Goal: Task Accomplishment & Management: Manage account settings

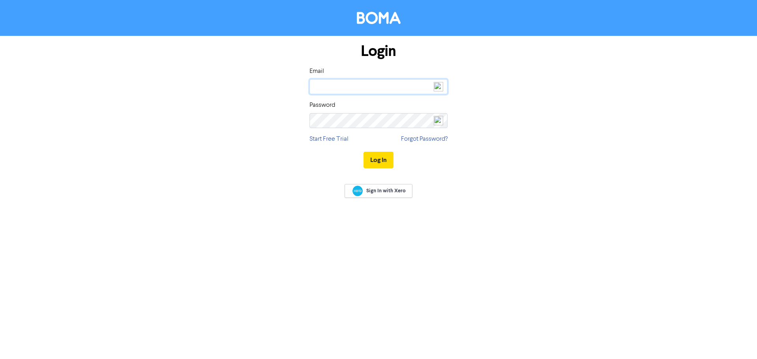
click at [339, 82] on input "email" at bounding box center [378, 86] width 138 height 15
type input "[EMAIL_ADDRESS][DOMAIN_NAME]"
click at [376, 158] on button "Log In" at bounding box center [378, 160] width 30 height 17
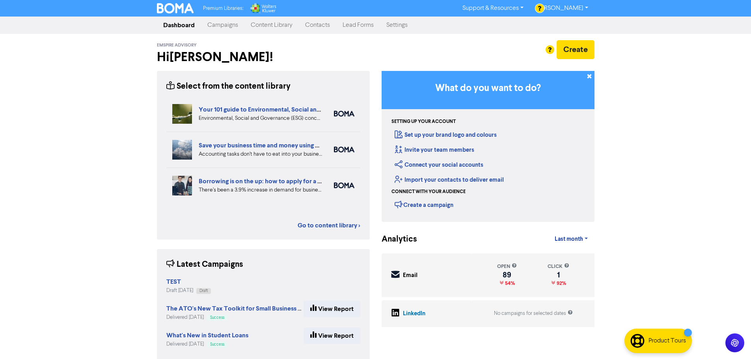
click at [218, 24] on link "Campaigns" at bounding box center [222, 25] width 43 height 16
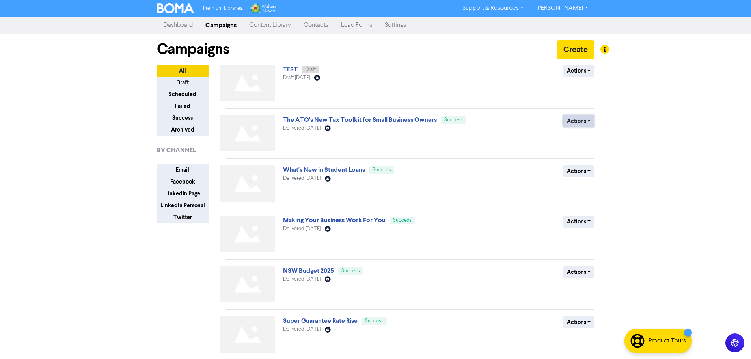
click at [591, 120] on button "Actions" at bounding box center [578, 121] width 31 height 12
click at [587, 136] on button "Duplicate" at bounding box center [595, 138] width 62 height 13
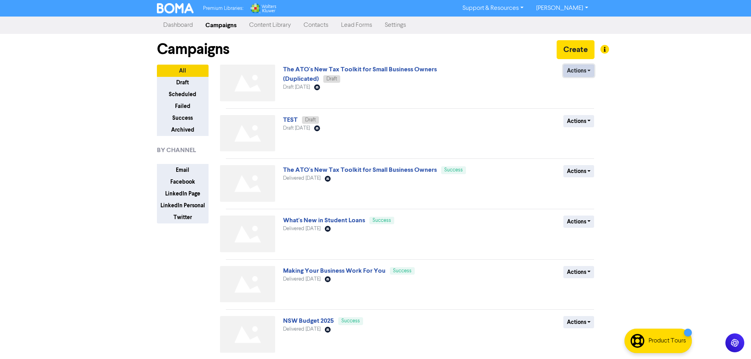
click at [588, 71] on button "Actions" at bounding box center [578, 71] width 31 height 12
click at [579, 114] on button "Rename" at bounding box center [595, 112] width 62 height 13
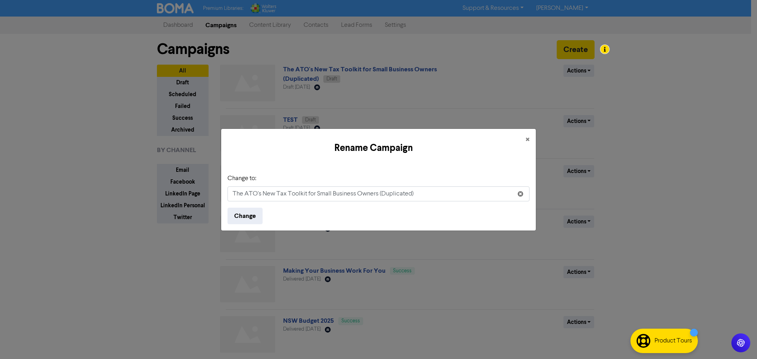
drag, startPoint x: 426, startPoint y: 194, endPoint x: 190, endPoint y: 193, distance: 236.1
click at [190, 193] on div "Rename Campaign × Change to: The ATO's New Tax Toolkit for Small Business Owner…" at bounding box center [378, 179] width 757 height 359
type input "How to Claim Tax Deductible Expenses as an Individual"
click at [242, 215] on button "Change" at bounding box center [244, 216] width 35 height 17
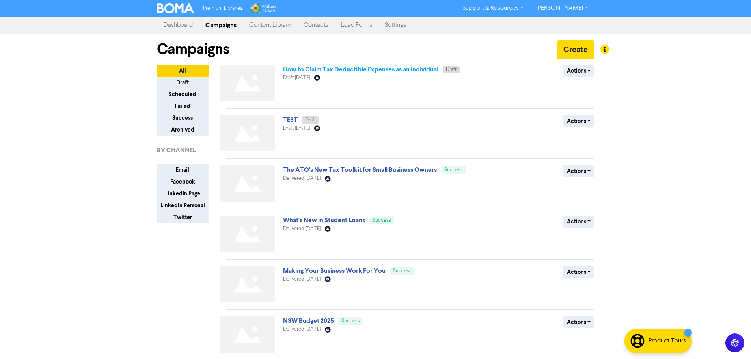
click at [414, 69] on link "How to Claim Tax Deductible Expenses as an Individual" at bounding box center [360, 69] width 155 height 8
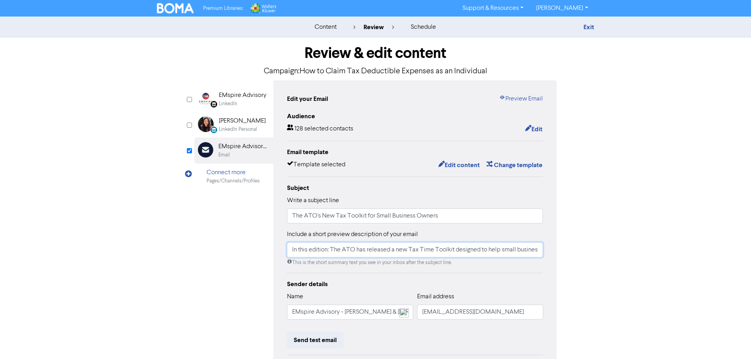
click at [329, 250] on input "In this edition: The ATO has released a new Tax Time Toolkit designed to help s…" at bounding box center [415, 249] width 256 height 15
drag, startPoint x: 332, startPoint y: 251, endPoint x: 553, endPoint y: 256, distance: 221.6
click at [564, 256] on div "Review & edit content Campaign: How to Claim Tax Deductible Expenses as an Indi…" at bounding box center [375, 244] width 449 height 413
paste input ""Understand how to claim individual tax-deductible expenses and navigate the ta…"
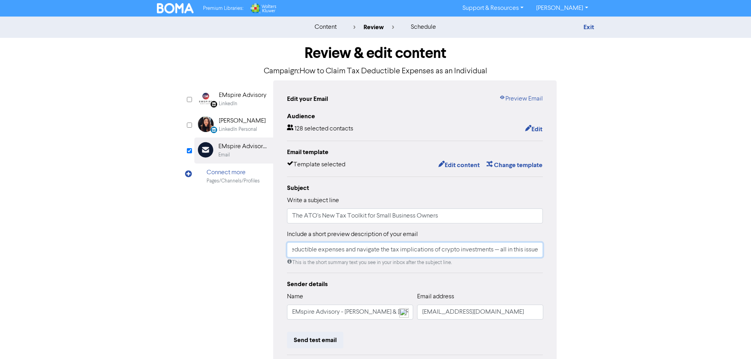
scroll to position [0, 154]
drag, startPoint x: 493, startPoint y: 252, endPoint x: 491, endPoint y: 234, distance: 17.8
click at [492, 250] on input "In this edition: "Understand how to claim individual tax-deductible expenses an…" at bounding box center [415, 249] width 256 height 15
click at [342, 252] on input "In this edition: "Understand how to claim individual tax-deductible expenses an…" at bounding box center [415, 249] width 256 height 15
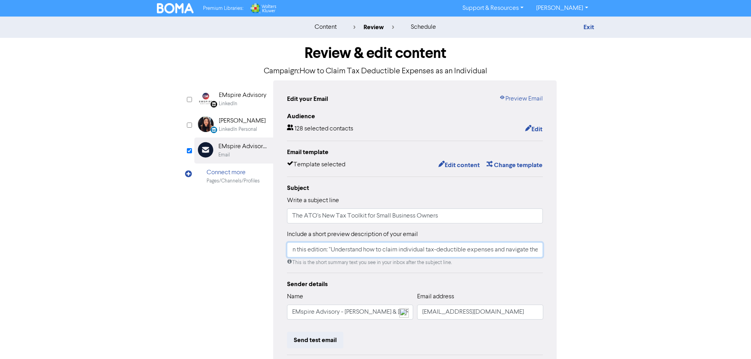
scroll to position [0, 0]
click at [333, 249] on input "In this edition: "Understand how to claim individual tax-deductible expenses an…" at bounding box center [415, 249] width 256 height 15
type input "In this edition: Understand how to claim individual tax-deductible expenses and…"
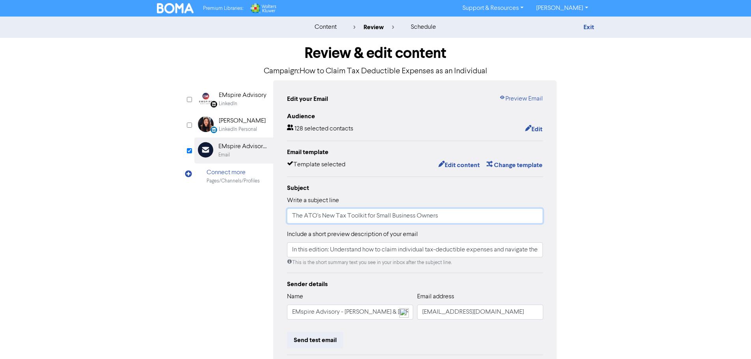
drag, startPoint x: 441, startPoint y: 217, endPoint x: 216, endPoint y: 210, distance: 225.2
click at [216, 210] on div "LinkedIn Page Created with Sketch. EMspire Advisory LinkedIn LinkedIn Personal …" at bounding box center [375, 247] width 363 height 335
type input "How to Claim Tax Deductible Expenses as an Individual & Tax & Crypto Asset Inve…"
click at [469, 166] on button "Edit content" at bounding box center [459, 165] width 42 height 10
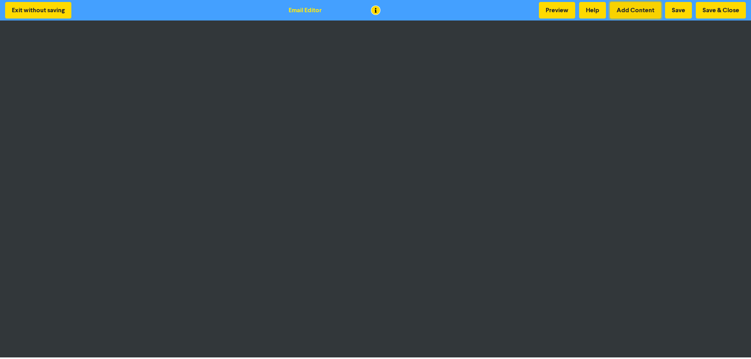
click at [633, 11] on button "Add Content" at bounding box center [635, 10] width 51 height 17
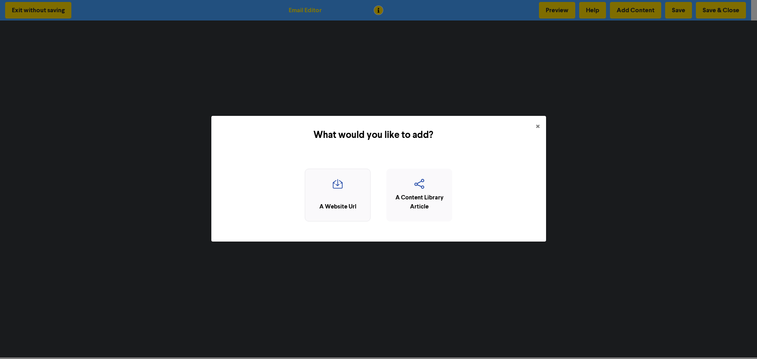
click at [334, 194] on icon "button" at bounding box center [337, 186] width 57 height 15
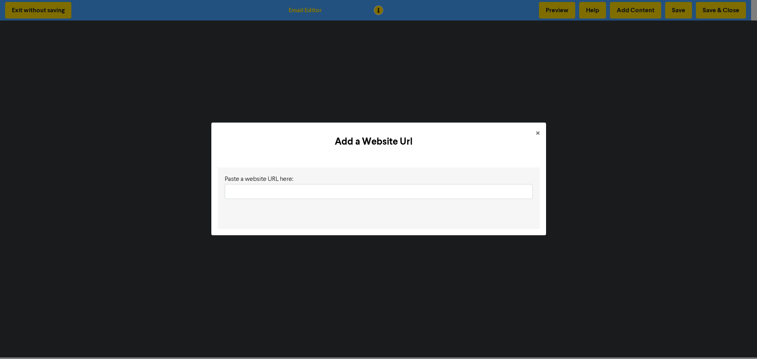
click at [242, 188] on input "text" at bounding box center [379, 191] width 308 height 15
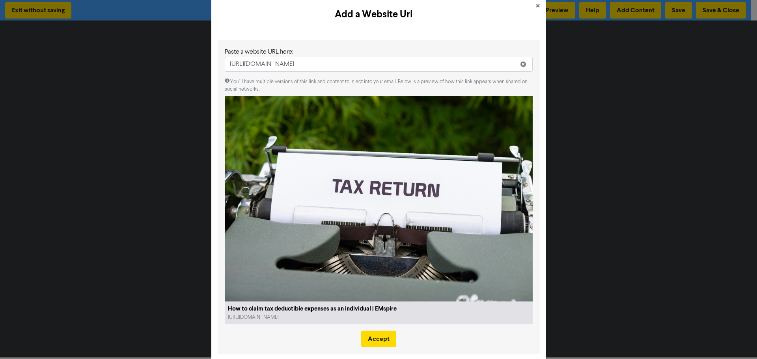
scroll to position [29, 0]
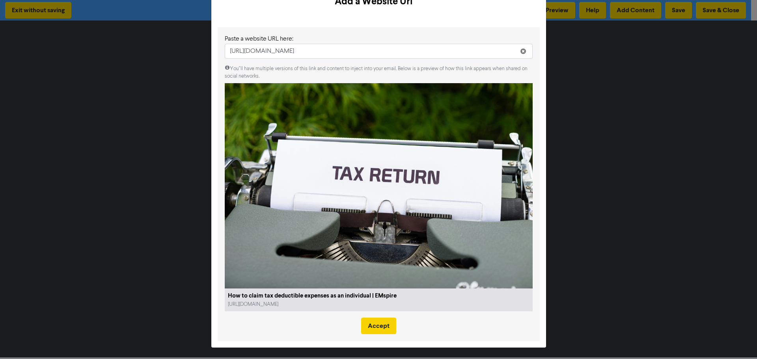
type input "[URL][DOMAIN_NAME]"
click at [378, 327] on button "Accept" at bounding box center [378, 326] width 35 height 17
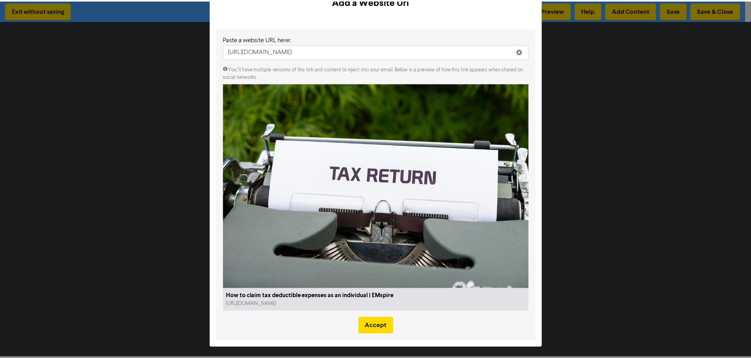
scroll to position [0, 0]
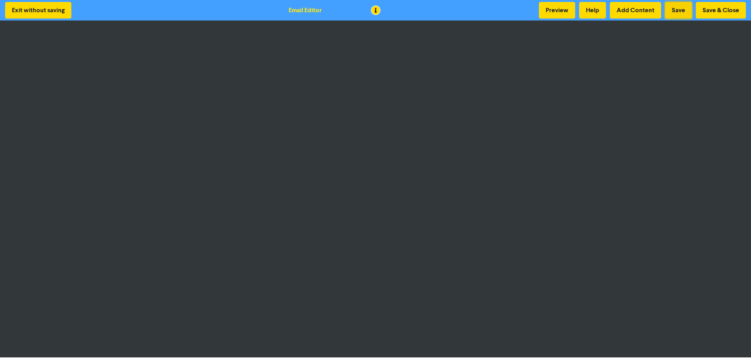
click at [676, 9] on button "Save" at bounding box center [678, 10] width 27 height 17
click at [641, 7] on button "Add Content" at bounding box center [635, 10] width 51 height 17
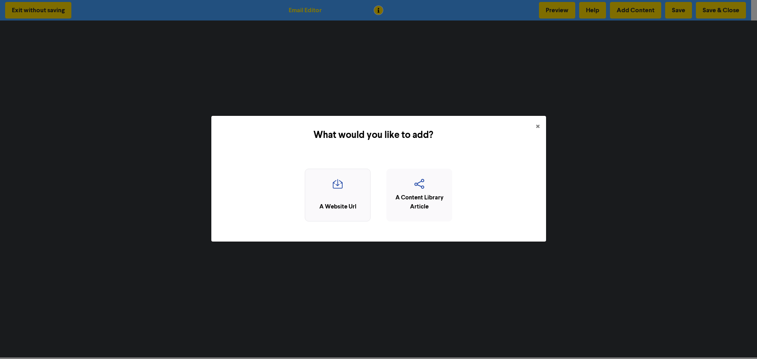
click at [336, 195] on div "A Website Url" at bounding box center [338, 195] width 66 height 53
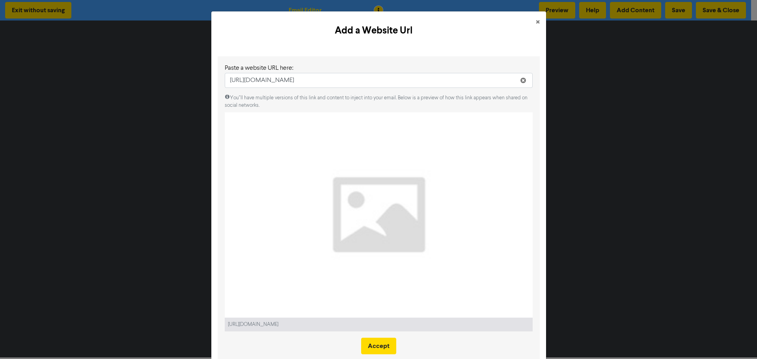
type input "[URL][DOMAIN_NAME]"
click at [521, 81] on icon at bounding box center [523, 82] width 6 height 6
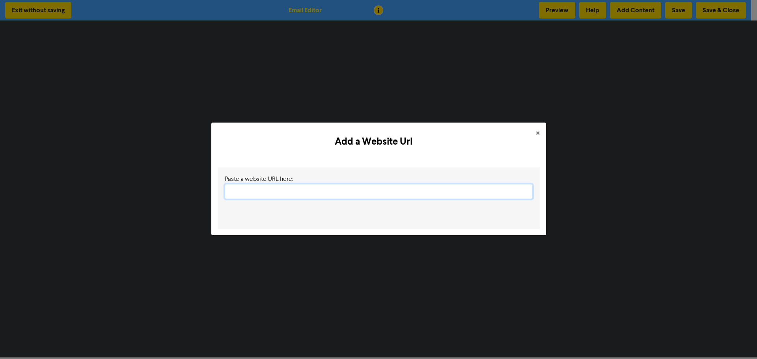
click at [275, 193] on input "text" at bounding box center [379, 191] width 308 height 15
paste input "[URL][DOMAIN_NAME]"
type input "[URL][DOMAIN_NAME]"
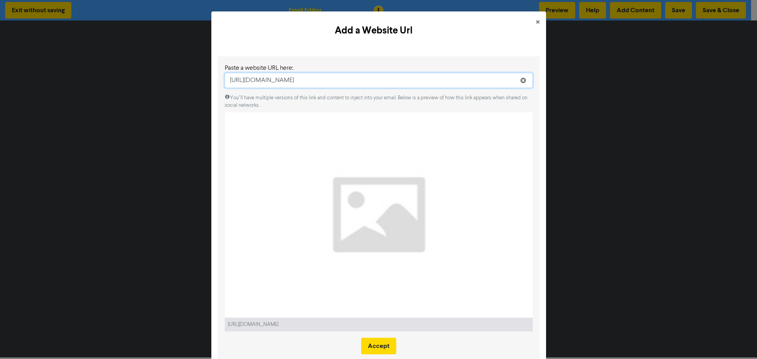
drag, startPoint x: 413, startPoint y: 80, endPoint x: 153, endPoint y: 59, distance: 260.6
click at [153, 59] on div "Add a Website Url × Paste a website URL here: [URL][DOMAIN_NAME] You"ll have mu…" at bounding box center [378, 179] width 757 height 359
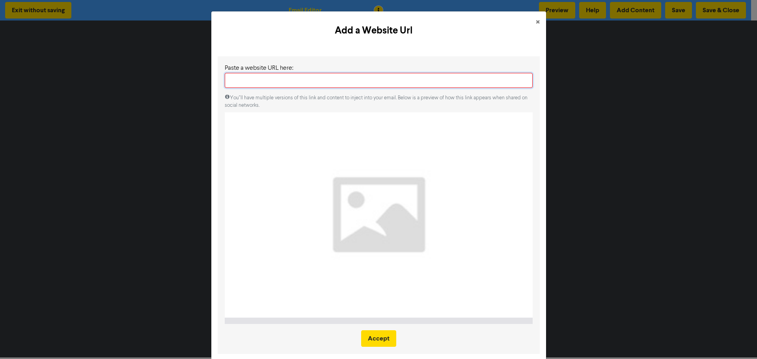
paste input "[URL][DOMAIN_NAME]"
type input "[URL][DOMAIN_NAME]"
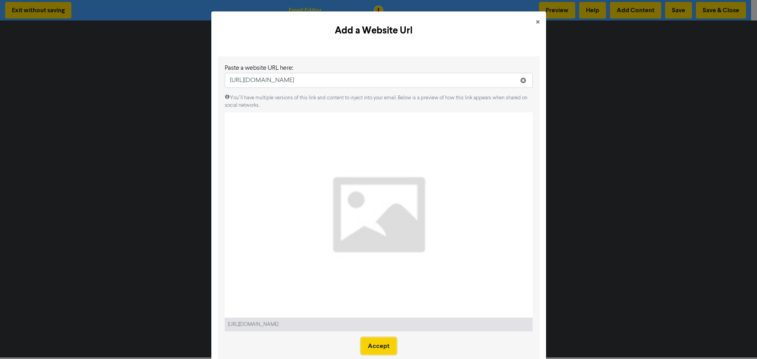
click at [378, 341] on button "Accept" at bounding box center [378, 346] width 35 height 17
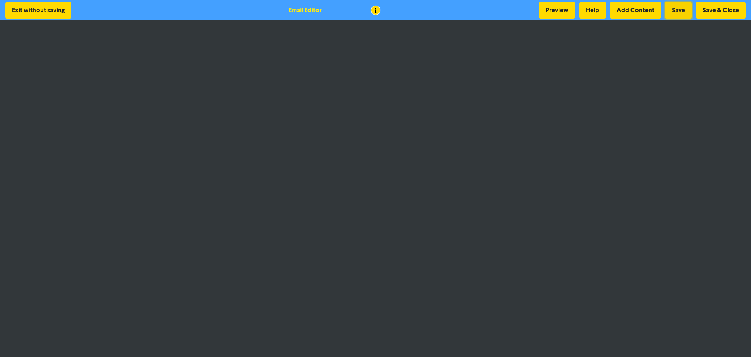
click at [677, 7] on button "Save" at bounding box center [678, 10] width 27 height 17
click at [730, 9] on button "Save & Close" at bounding box center [721, 10] width 50 height 17
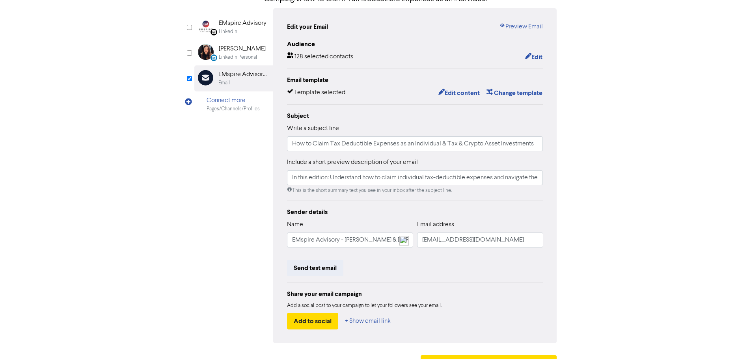
scroll to position [93, 0]
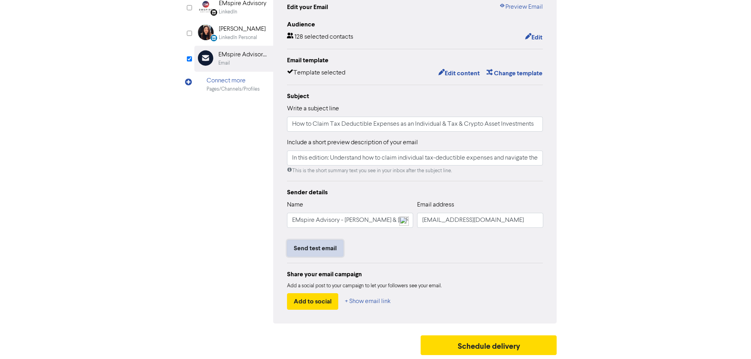
click at [314, 248] on button "Send test email" at bounding box center [315, 248] width 56 height 17
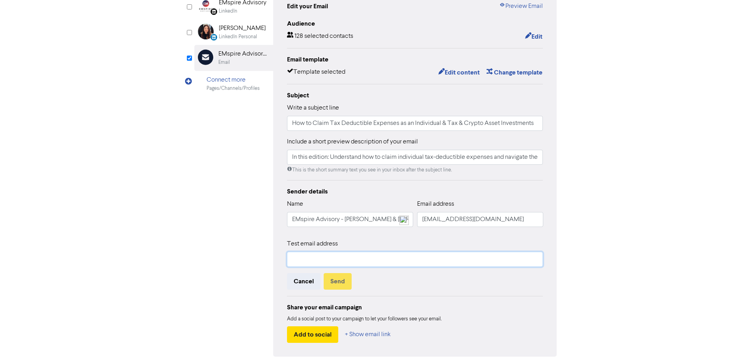
click at [312, 255] on input "text" at bounding box center [415, 259] width 256 height 15
type input "[EMAIL_ADDRESS][DOMAIN_NAME]"
click at [331, 285] on button "Send" at bounding box center [338, 281] width 28 height 17
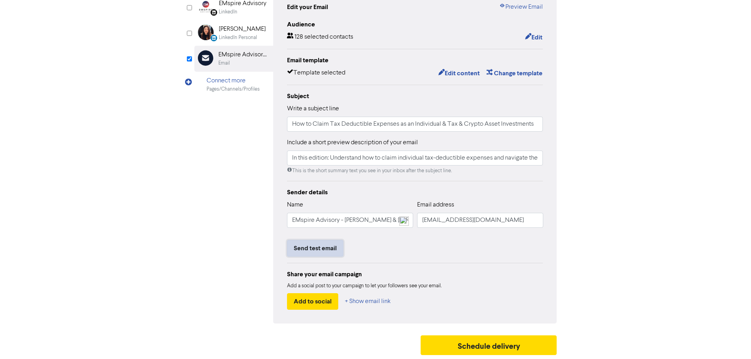
click at [316, 246] on button "Send test email" at bounding box center [315, 248] width 56 height 17
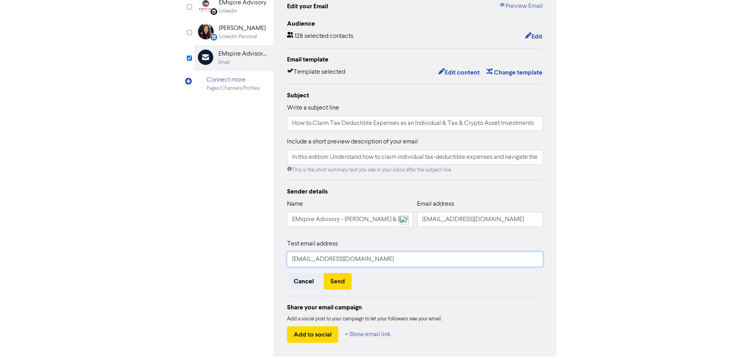
drag, startPoint x: 295, startPoint y: 261, endPoint x: 271, endPoint y: 261, distance: 24.1
click at [271, 261] on div "LinkedIn Page Created with Sketch. EMspire Advisory LinkedIn LinkedIn Personal …" at bounding box center [375, 172] width 363 height 369
type input "[PERSON_NAME][EMAIL_ADDRESS][DOMAIN_NAME]"
click at [350, 280] on button "Send" at bounding box center [338, 281] width 28 height 17
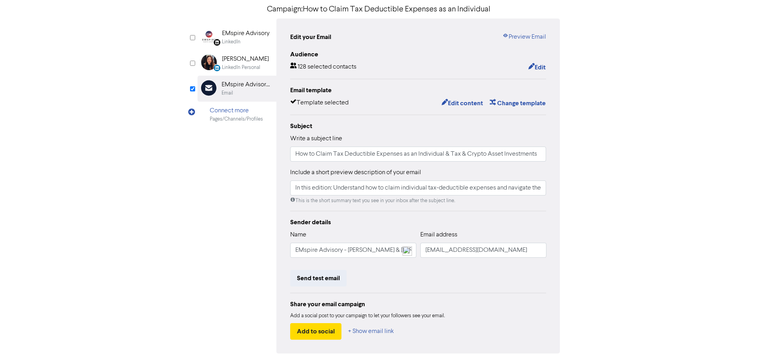
scroll to position [0, 0]
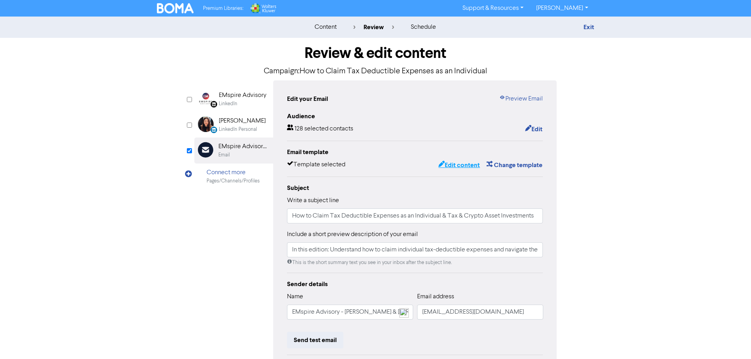
click at [461, 164] on button "Edit content" at bounding box center [459, 165] width 42 height 10
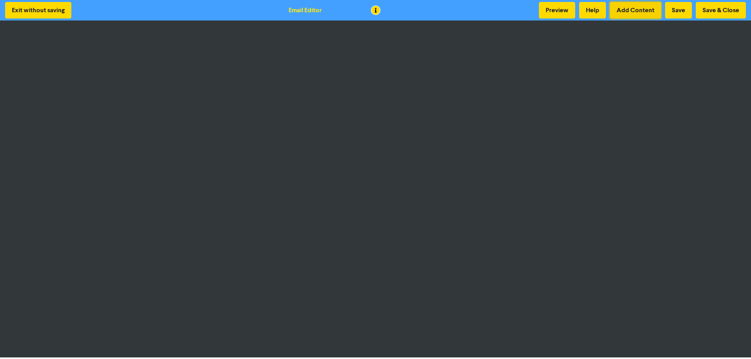
click at [632, 8] on button "Add Content" at bounding box center [635, 10] width 51 height 17
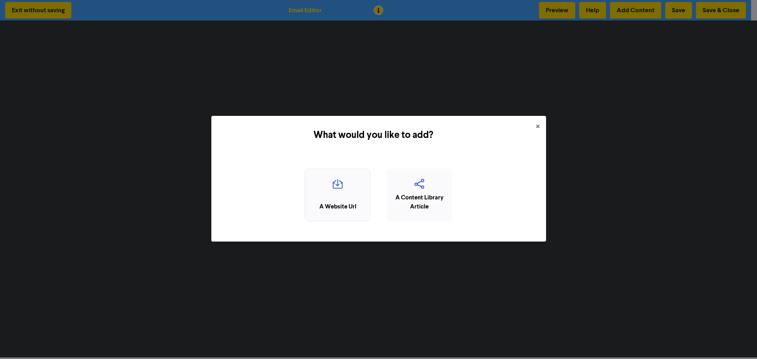
click at [330, 192] on icon "button" at bounding box center [337, 186] width 57 height 15
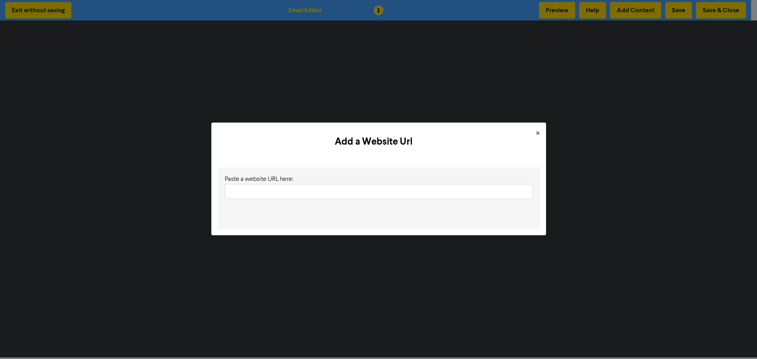
click at [276, 192] on input "text" at bounding box center [379, 191] width 308 height 15
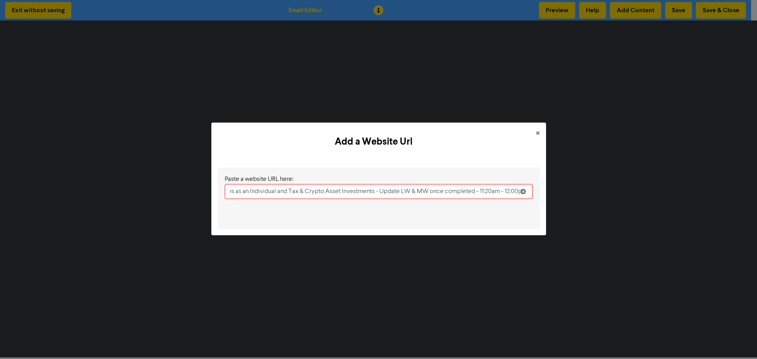
scroll to position [0, 154]
drag, startPoint x: 228, startPoint y: 194, endPoint x: 570, endPoint y: 194, distance: 342.1
click at [570, 194] on div "Add a Website Url × Paste a website URL here: JB - Newsletter - How to Claim Ta…" at bounding box center [378, 179] width 757 height 359
type input "JB - Newsletter - How to Claim Tax Deductible Expenses"
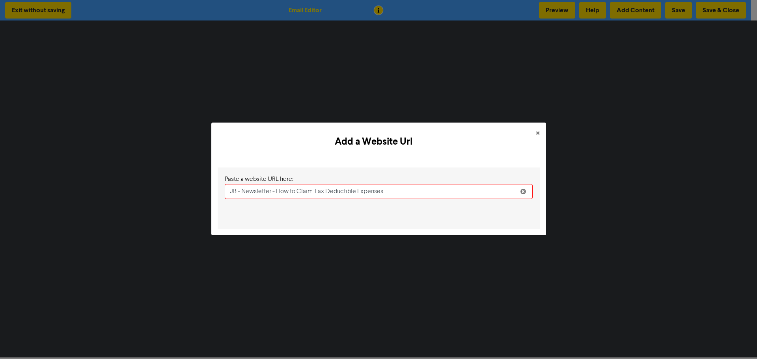
drag, startPoint x: 388, startPoint y: 193, endPoint x: 164, endPoint y: 181, distance: 224.2
click at [164, 181] on div "Add a Website Url × Paste a website URL here: JB - Newsletter - How to Claim Ta…" at bounding box center [378, 179] width 757 height 359
paste input "[URL][DOMAIN_NAME]"
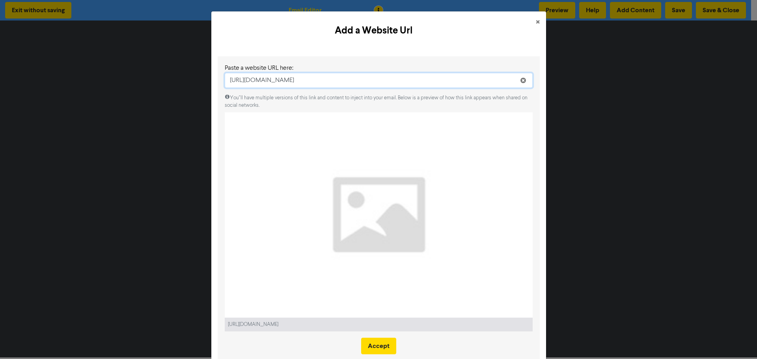
type input "[URL][DOMAIN_NAME]"
click at [226, 98] on icon at bounding box center [227, 97] width 5 height 5
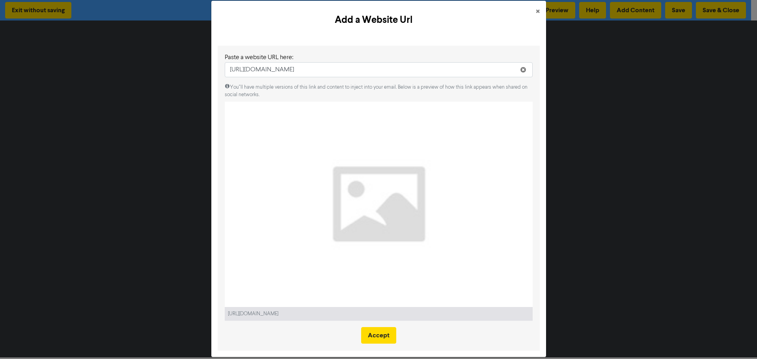
scroll to position [20, 0]
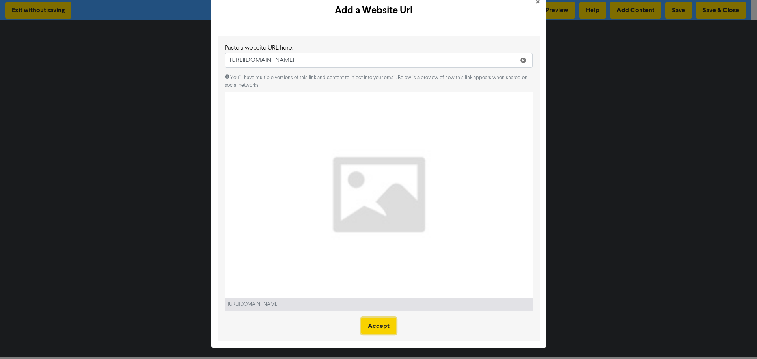
click at [382, 324] on button "Accept" at bounding box center [378, 326] width 35 height 17
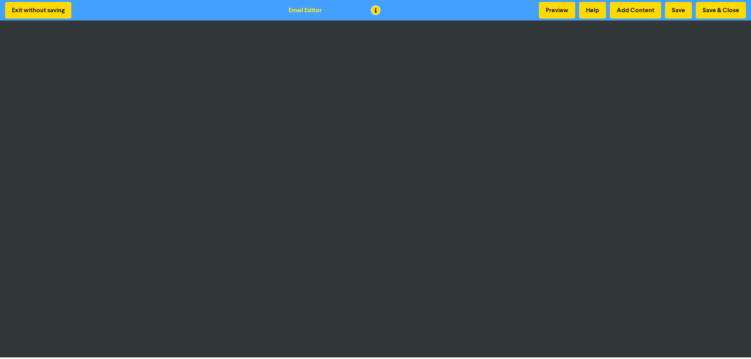
scroll to position [1, 0]
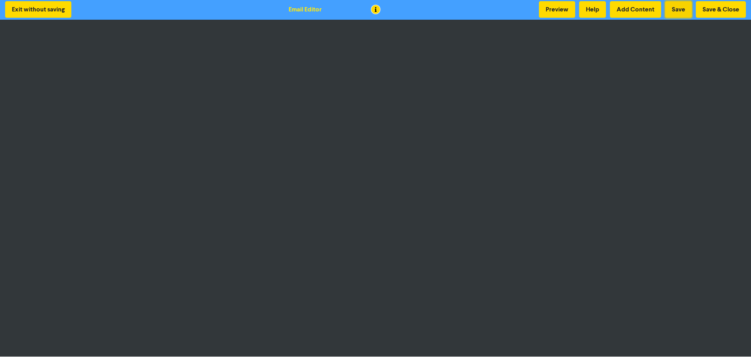
click at [678, 9] on button "Save" at bounding box center [678, 9] width 27 height 17
click at [551, 8] on button "Preview" at bounding box center [557, 9] width 36 height 17
click at [714, 9] on button "Save & Close" at bounding box center [721, 9] width 50 height 17
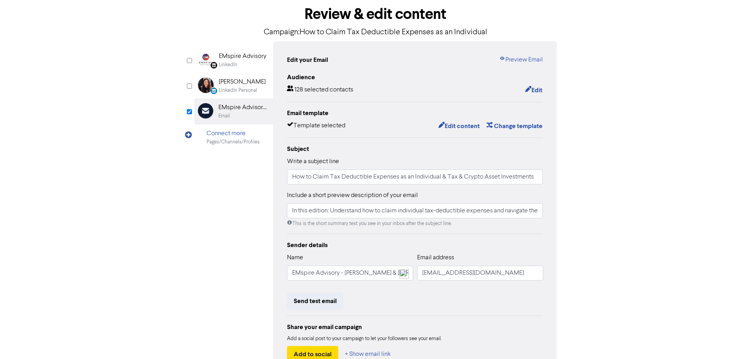
scroll to position [93, 0]
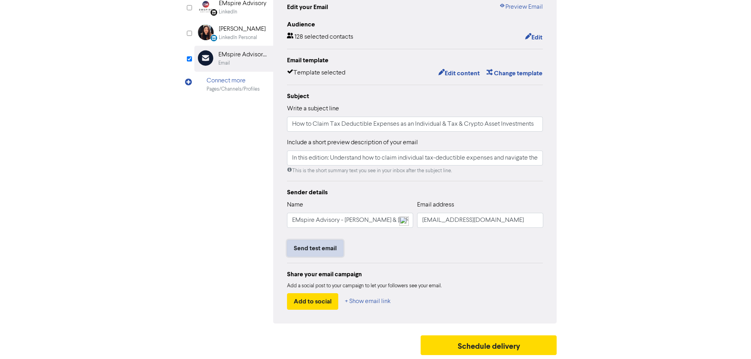
click at [298, 248] on button "Send test email" at bounding box center [315, 248] width 56 height 17
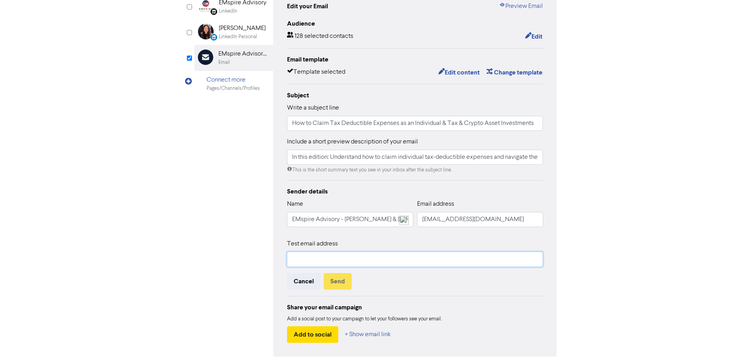
click at [300, 255] on input "text" at bounding box center [415, 259] width 256 height 15
type input "[EMAIL_ADDRESS][DOMAIN_NAME]"
click at [335, 283] on button "Send" at bounding box center [338, 281] width 28 height 17
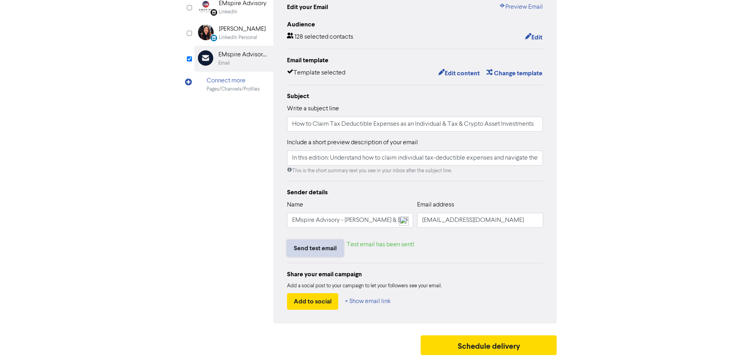
click at [320, 243] on button "Send test email" at bounding box center [315, 248] width 56 height 17
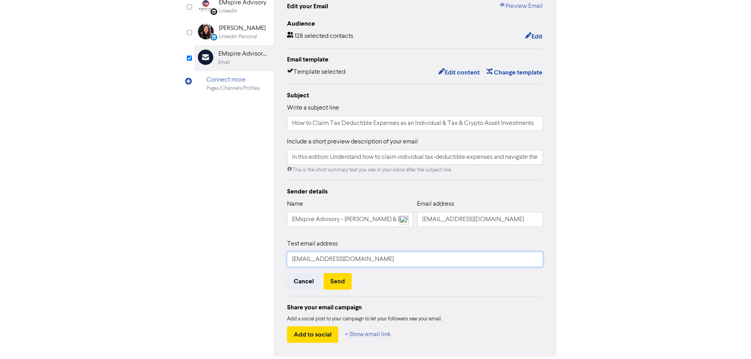
drag, startPoint x: 296, startPoint y: 260, endPoint x: 267, endPoint y: 261, distance: 29.2
click at [267, 261] on div "LinkedIn Page Created with Sketch. EMspire Advisory LinkedIn LinkedIn Personal …" at bounding box center [375, 172] width 363 height 369
type input "[PERSON_NAME][EMAIL_ADDRESS][DOMAIN_NAME]"
click at [340, 282] on button "Send" at bounding box center [338, 281] width 28 height 17
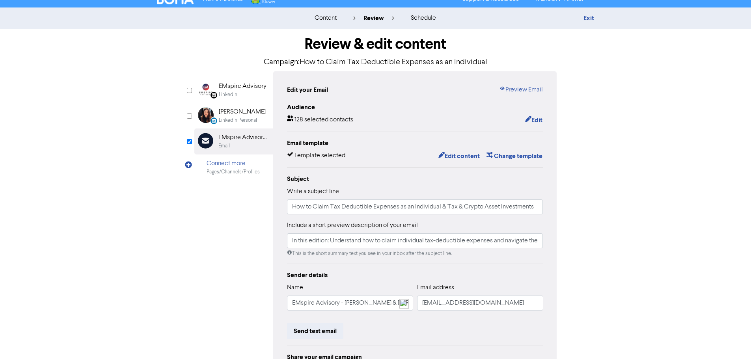
scroll to position [0, 0]
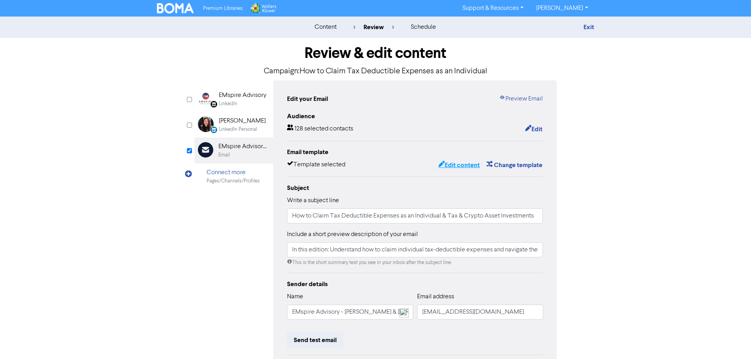
click at [460, 163] on button "Edit content" at bounding box center [459, 165] width 42 height 10
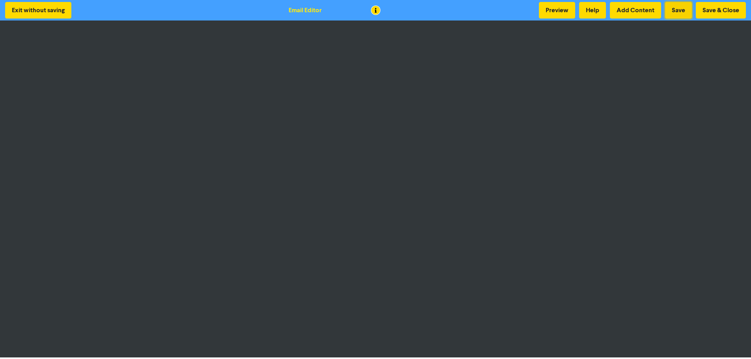
click at [673, 9] on button "Save" at bounding box center [678, 10] width 27 height 17
click at [679, 11] on button "Save" at bounding box center [678, 10] width 27 height 17
click at [724, 7] on button "Save & Close" at bounding box center [721, 10] width 50 height 17
click at [718, 5] on button "Save & Close" at bounding box center [721, 10] width 50 height 17
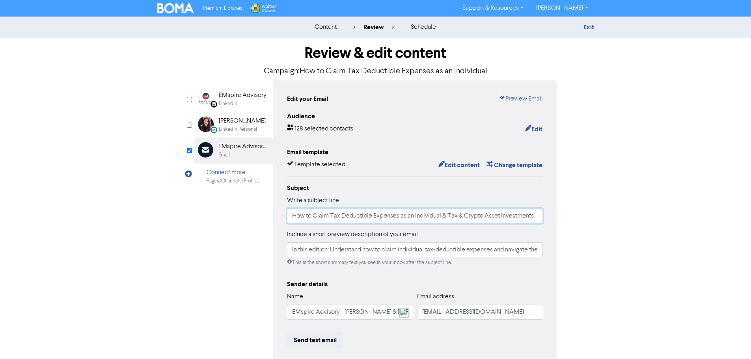
drag, startPoint x: 291, startPoint y: 217, endPoint x: 545, endPoint y: 219, distance: 253.9
click at [545, 219] on div "Edit your Email Preview Email Audience 128 selected contacts Edit Email templat…" at bounding box center [415, 247] width 284 height 335
paste input ""Tax Time Tips: Personal Tax Everyday Deductions to Crypto Asse"
click at [292, 216] on input ""Tax Time Tips: Personal Tax Everyday Deductions to Crypto Assets" at bounding box center [415, 216] width 256 height 15
type input "Tax Time Tips: Personal Tax Everyday Deductions to Crypto Assets"
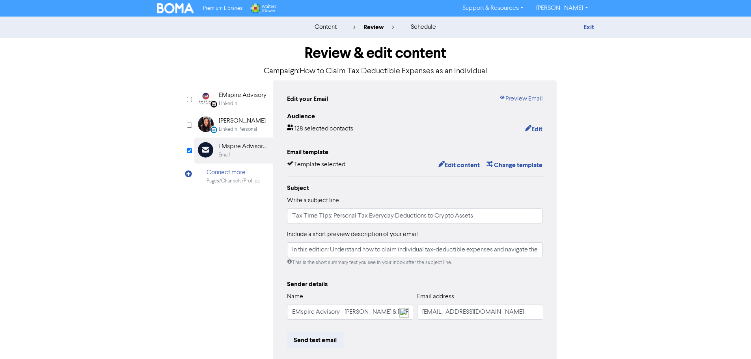
click at [580, 182] on div "Review & edit content Campaign: How to Claim Tax Deductible Expenses as an Indi…" at bounding box center [375, 244] width 449 height 413
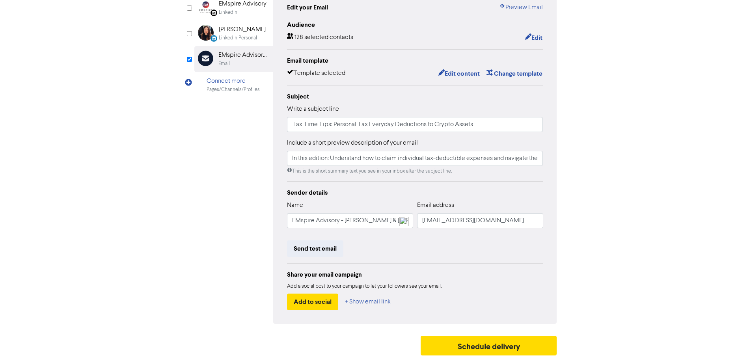
scroll to position [93, 0]
click at [466, 74] on button "Edit content" at bounding box center [459, 73] width 42 height 10
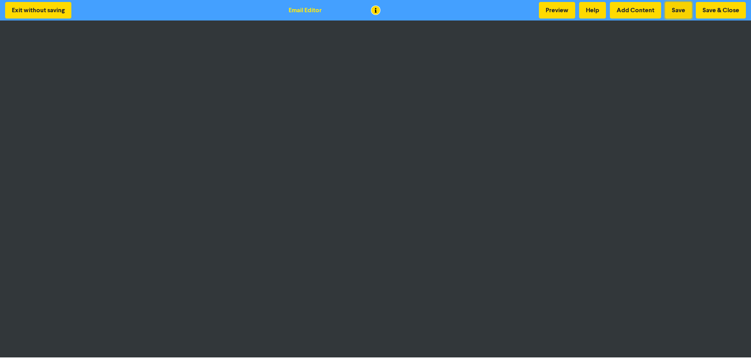
click at [680, 9] on button "Save" at bounding box center [678, 10] width 27 height 17
